Goal: Check status

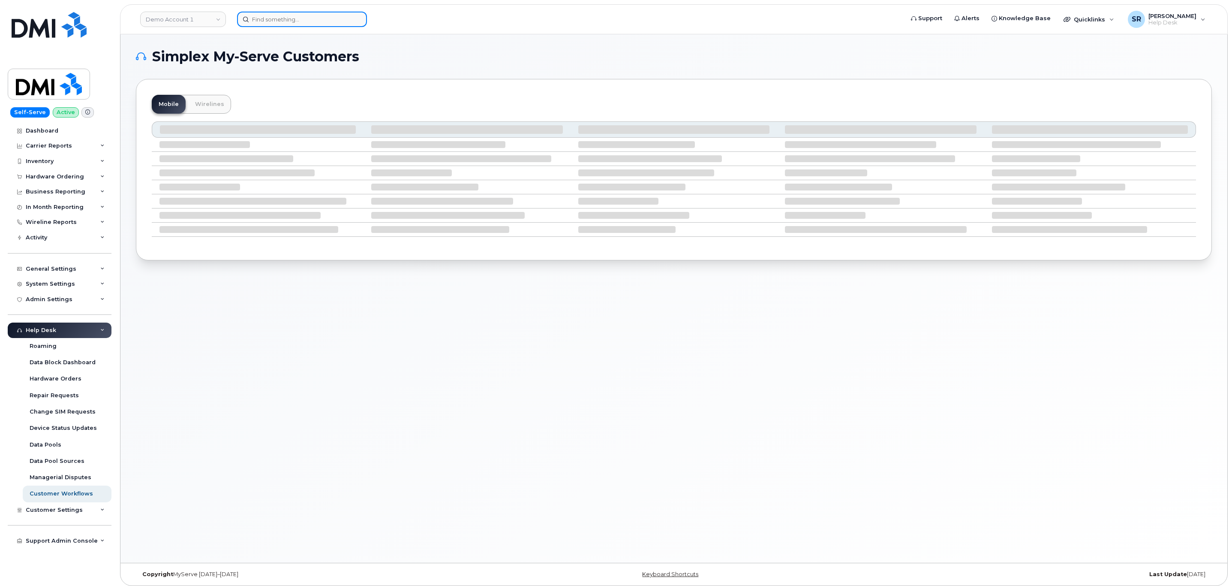
click at [306, 13] on input at bounding box center [302, 19] width 130 height 15
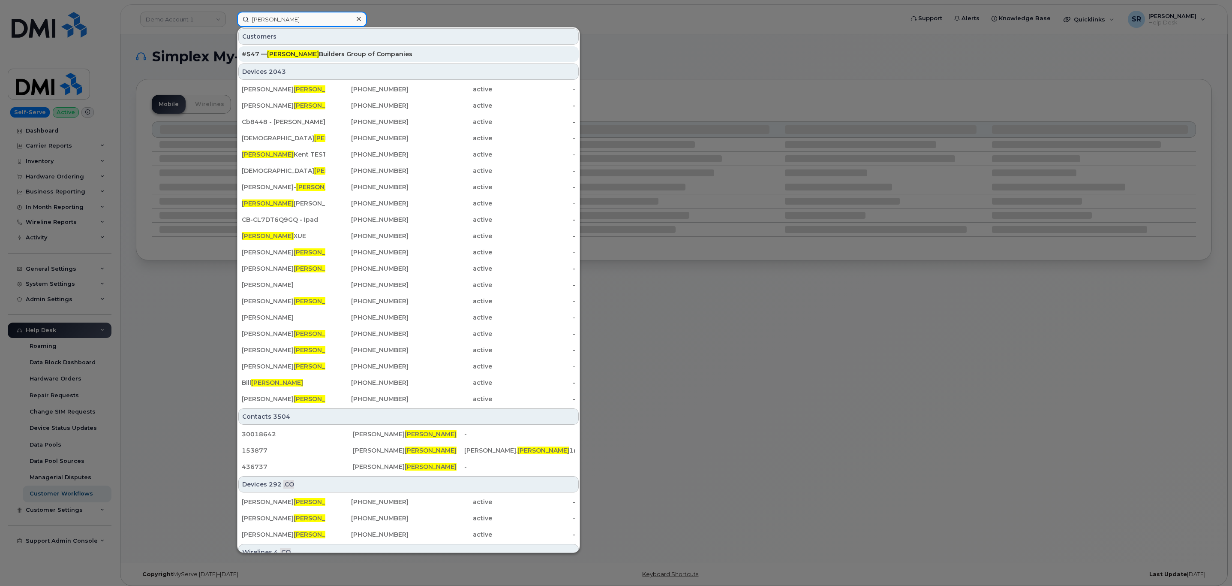
type input "clark"
click at [336, 54] on div "#547 — Clark Builders Group of Companies" at bounding box center [409, 54] width 334 height 9
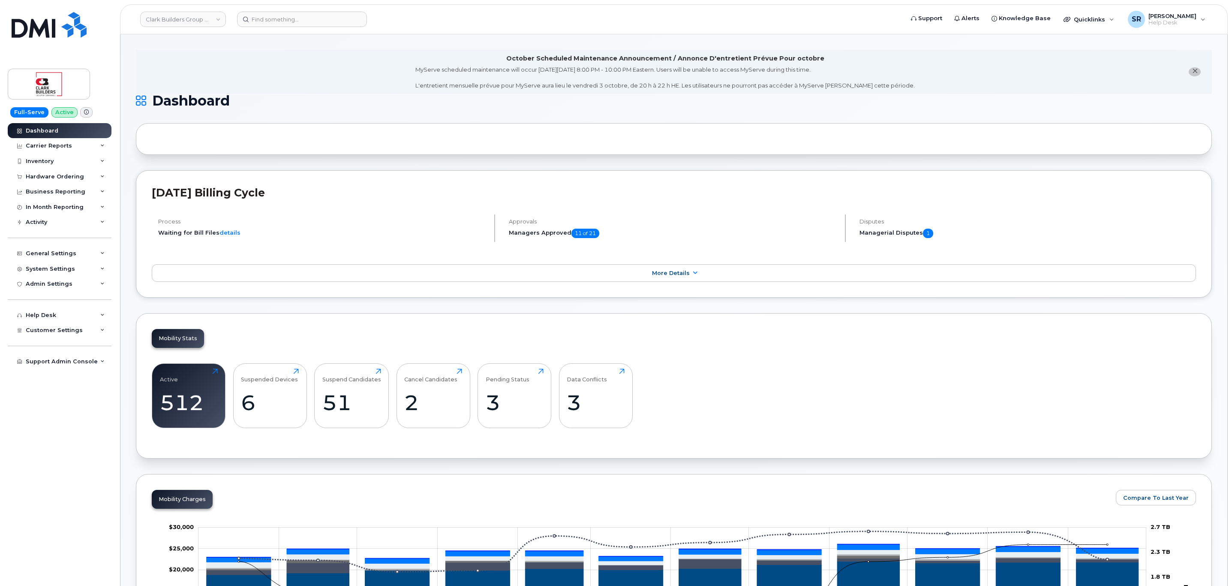
click at [328, 154] on div at bounding box center [674, 139] width 1076 height 32
drag, startPoint x: 717, startPoint y: 327, endPoint x: 716, endPoint y: 322, distance: 4.9
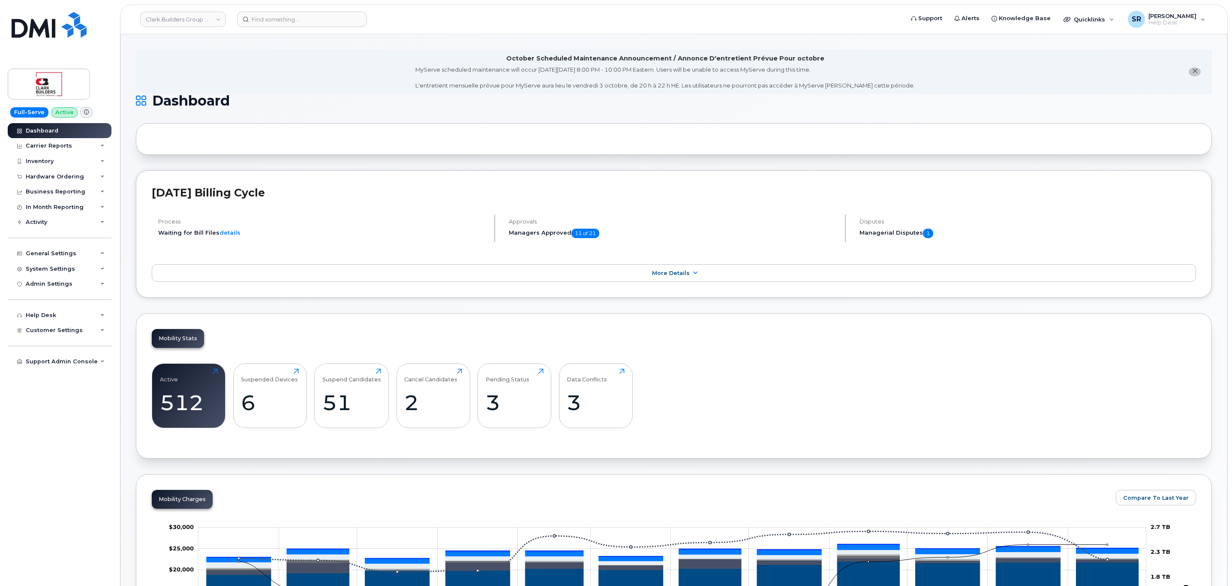
click at [717, 327] on div "Mobility Stats Active 512 Click to view more Suspended Devices 6 Click to view …" at bounding box center [674, 385] width 1076 height 145
